Goal: Navigation & Orientation: Find specific page/section

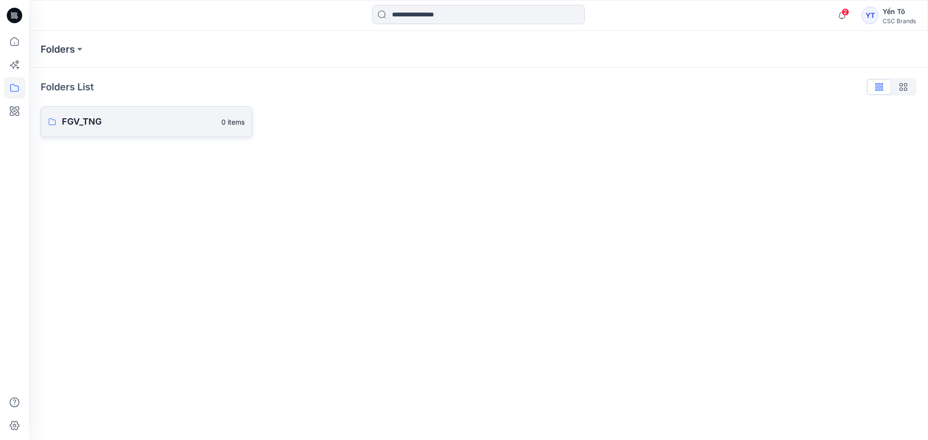
click at [112, 120] on p "FGV_TNG" at bounding box center [139, 122] width 154 height 14
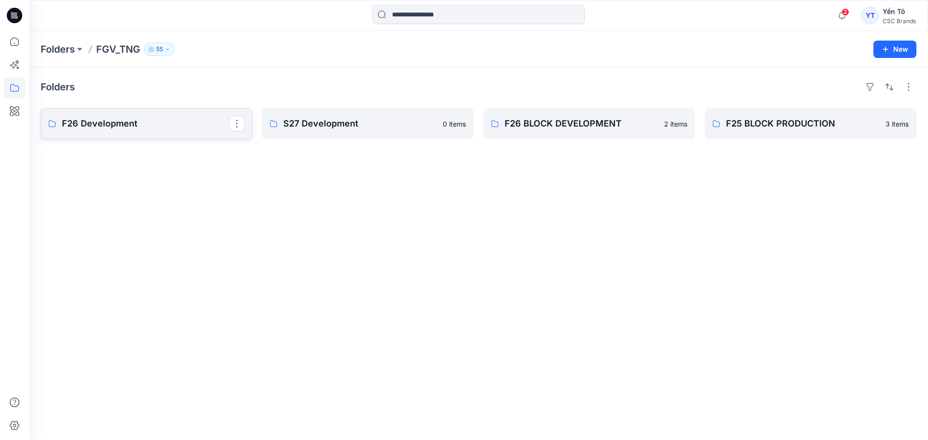
click at [172, 120] on p "F26 Development" at bounding box center [145, 124] width 167 height 14
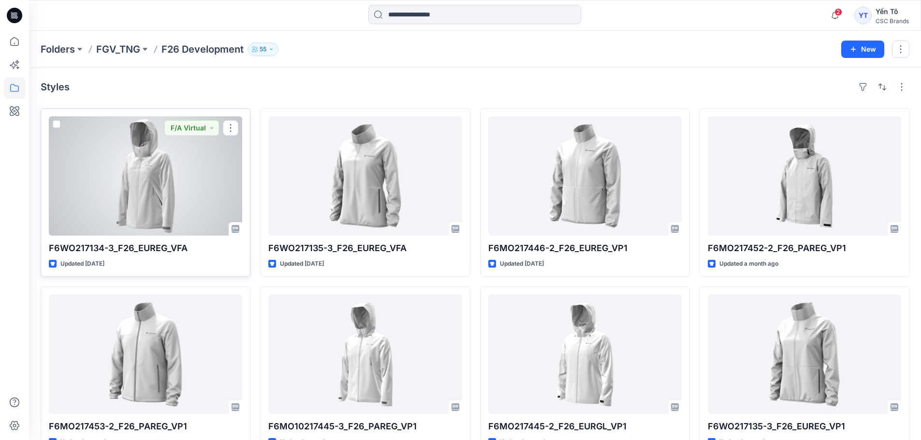
click at [134, 206] on div at bounding box center [145, 176] width 193 height 119
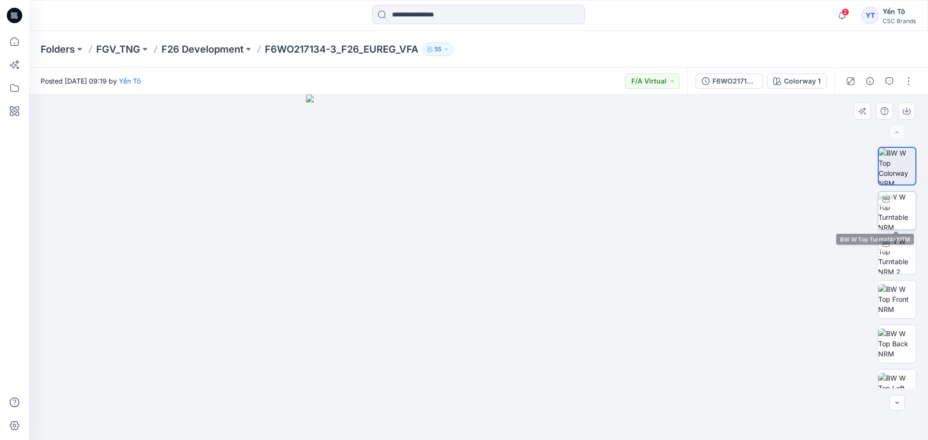
click at [913, 207] on img at bounding box center [897, 211] width 38 height 38
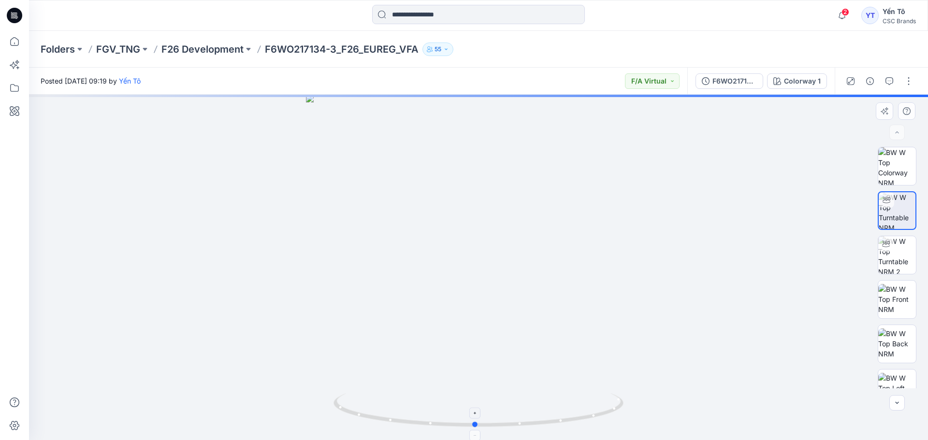
click at [489, 427] on icon at bounding box center [480, 412] width 292 height 36
drag, startPoint x: 483, startPoint y: 428, endPoint x: 773, endPoint y: 383, distance: 293.0
click at [773, 383] on div at bounding box center [478, 268] width 899 height 346
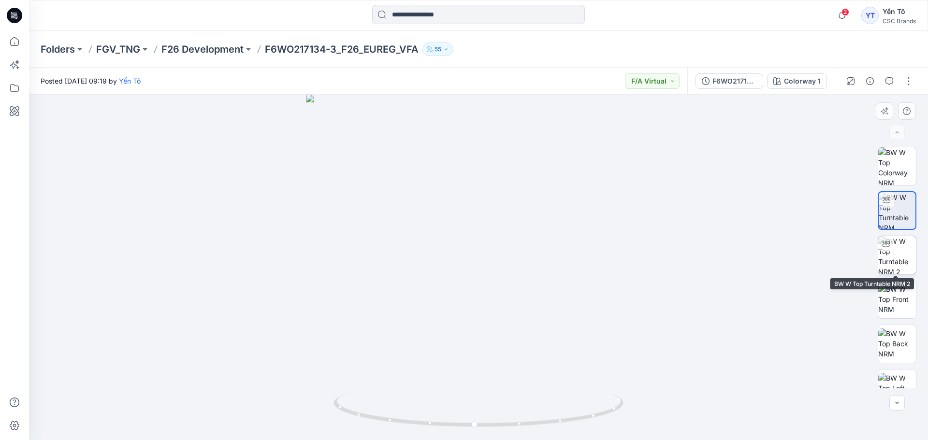
click at [901, 265] on img at bounding box center [897, 255] width 38 height 38
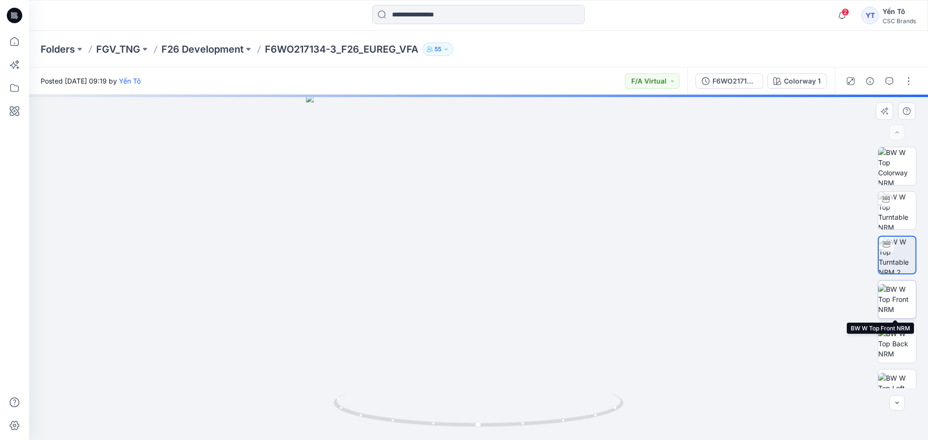
click at [898, 293] on img at bounding box center [897, 299] width 38 height 30
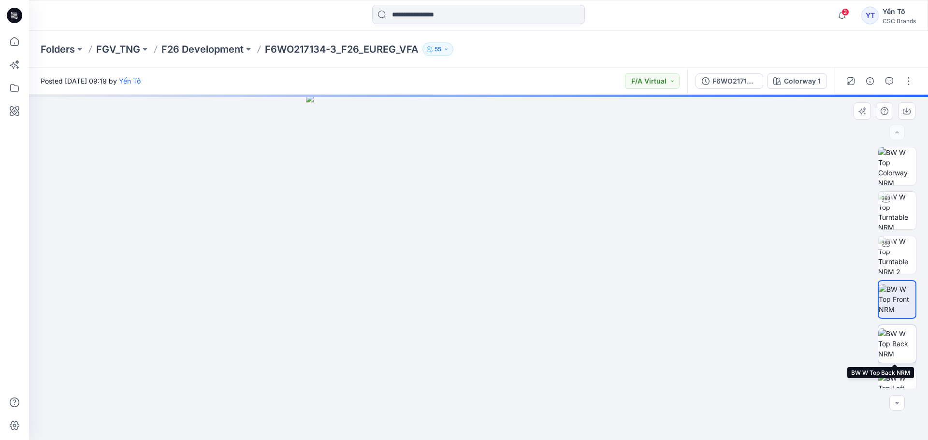
click at [899, 335] on img at bounding box center [897, 344] width 38 height 30
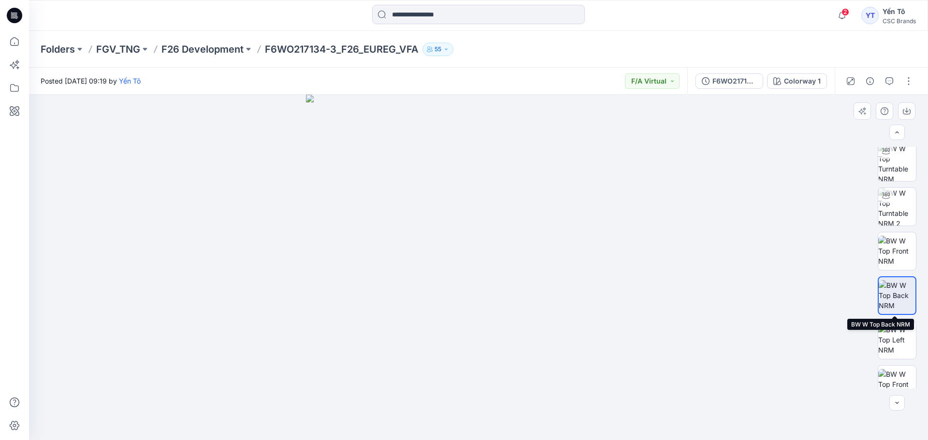
scroll to position [97, 0]
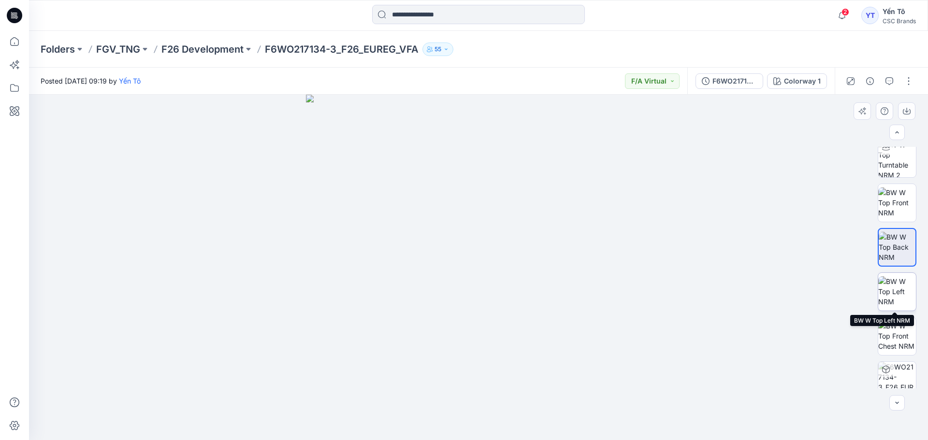
click at [892, 302] on img at bounding box center [897, 292] width 38 height 30
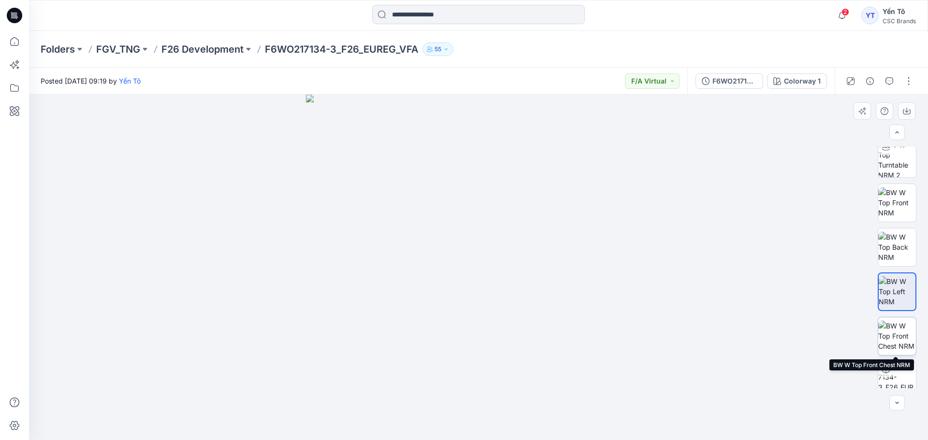
click at [890, 337] on img at bounding box center [897, 336] width 38 height 30
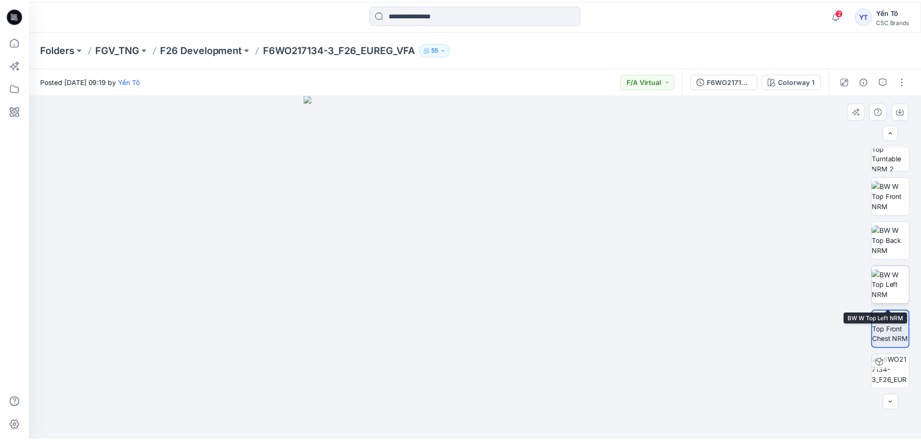
scroll to position [108, 0]
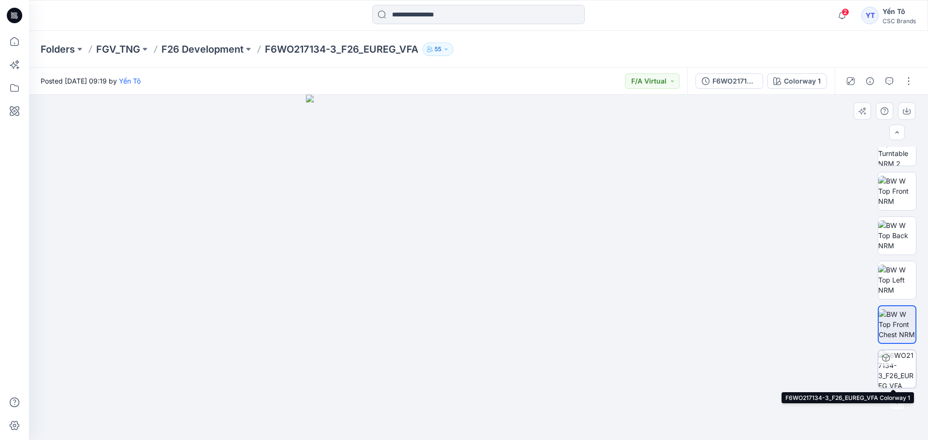
click at [896, 364] on img at bounding box center [897, 369] width 38 height 38
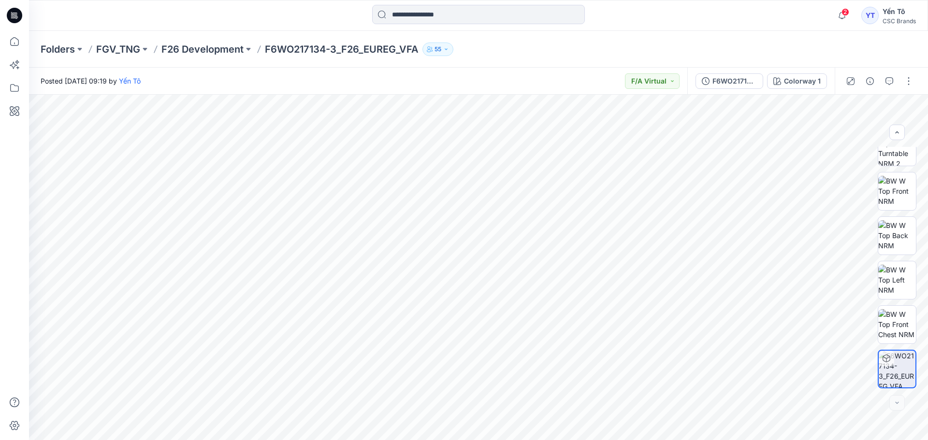
click at [284, 50] on p "F6WO217134-3_F26_EUREG_VFA" at bounding box center [342, 50] width 154 height 14
click at [212, 50] on p "F26 Development" at bounding box center [202, 50] width 82 height 14
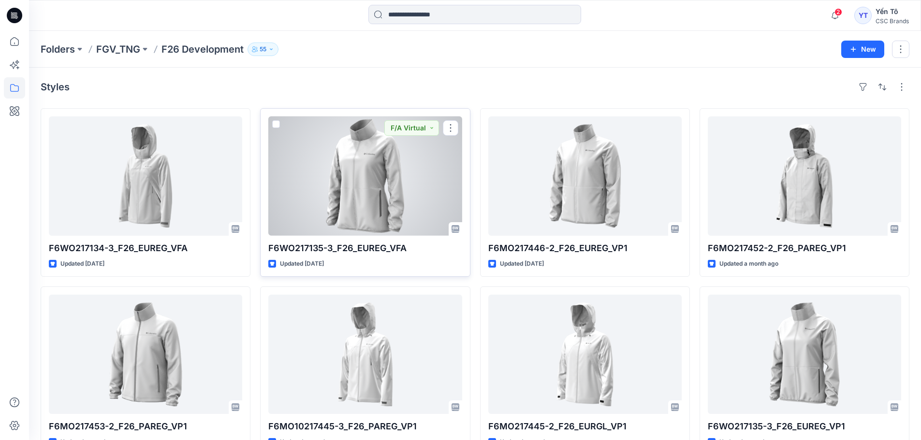
click at [351, 169] on div at bounding box center [364, 176] width 193 height 119
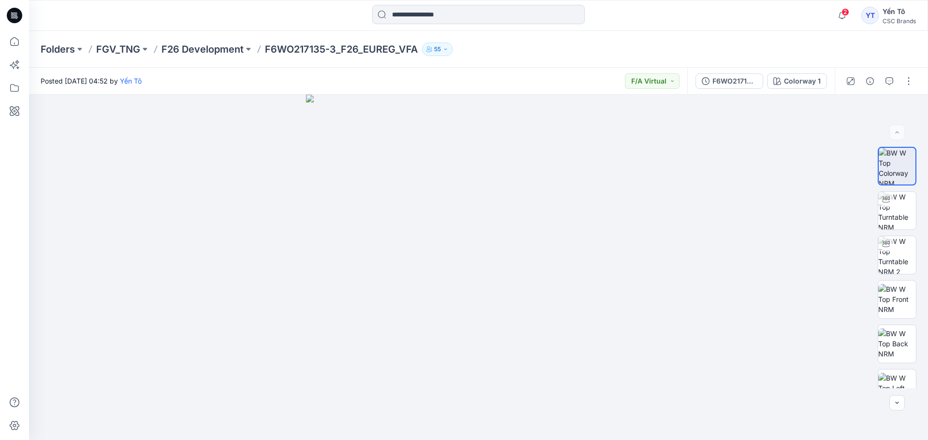
click at [216, 57] on div "Folders FGV_TNG F26 Development F6WO217135-3_F26_EUREG_VFA 55" at bounding box center [478, 49] width 899 height 37
click at [213, 47] on p "F26 Development" at bounding box center [202, 50] width 82 height 14
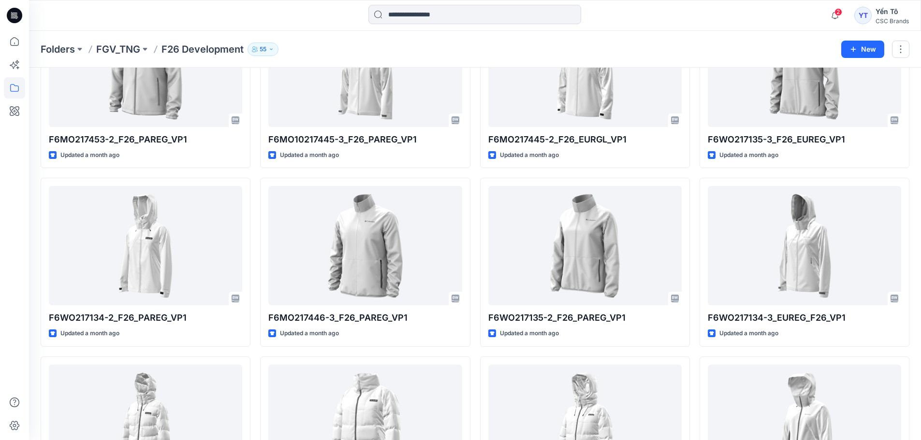
scroll to position [290, 0]
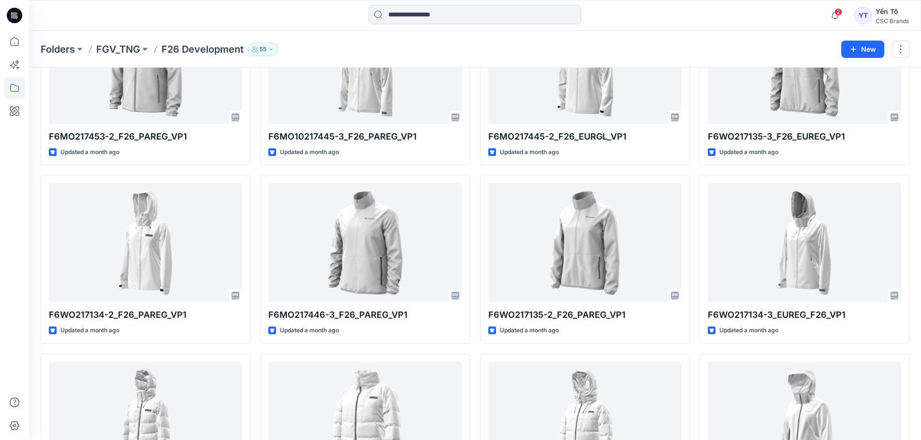
click at [17, 15] on icon at bounding box center [14, 15] width 15 height 15
